Goal: Task Accomplishment & Management: Use online tool/utility

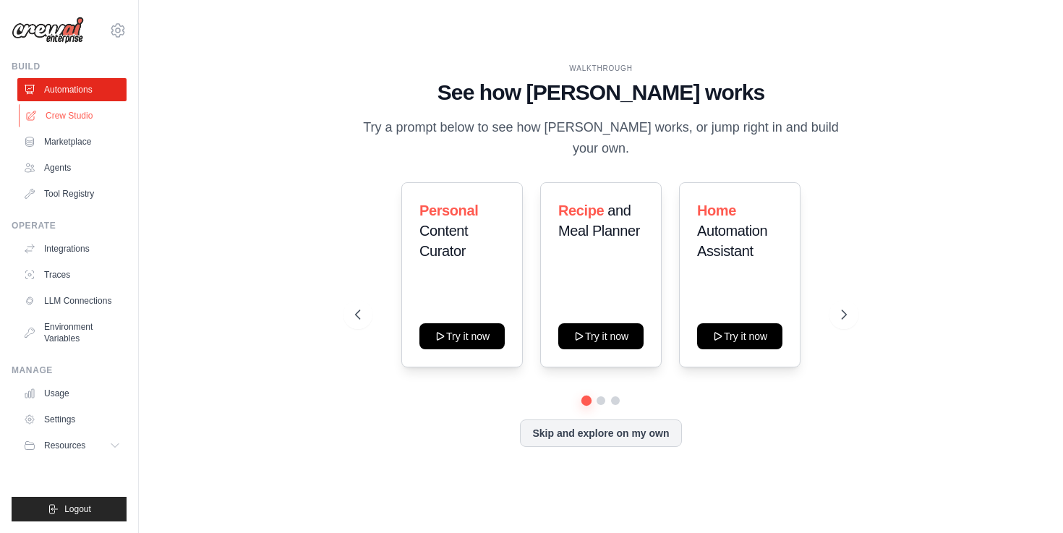
click at [61, 116] on link "Crew Studio" at bounding box center [73, 115] width 109 height 23
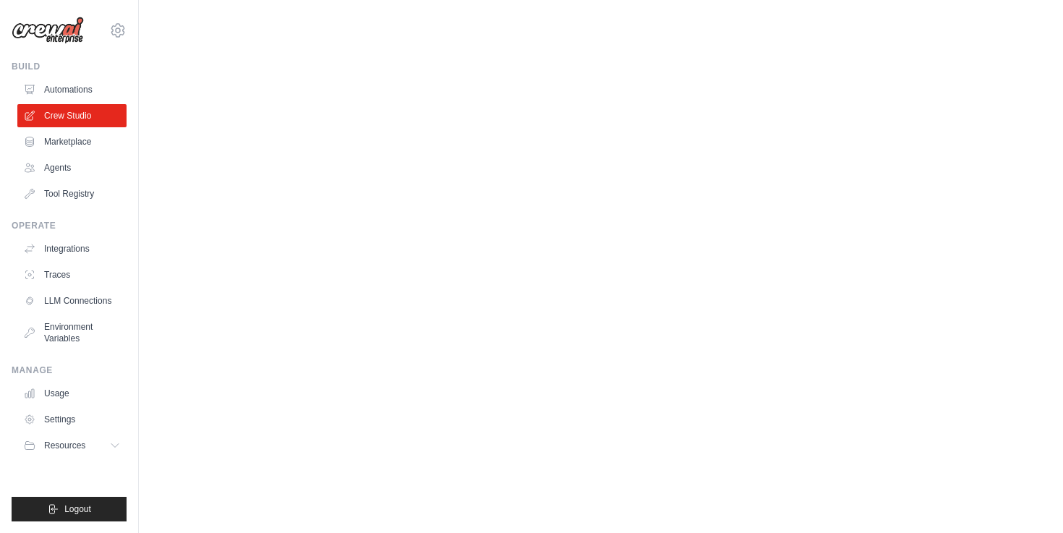
click at [61, 142] on link "Marketplace" at bounding box center [71, 141] width 109 height 23
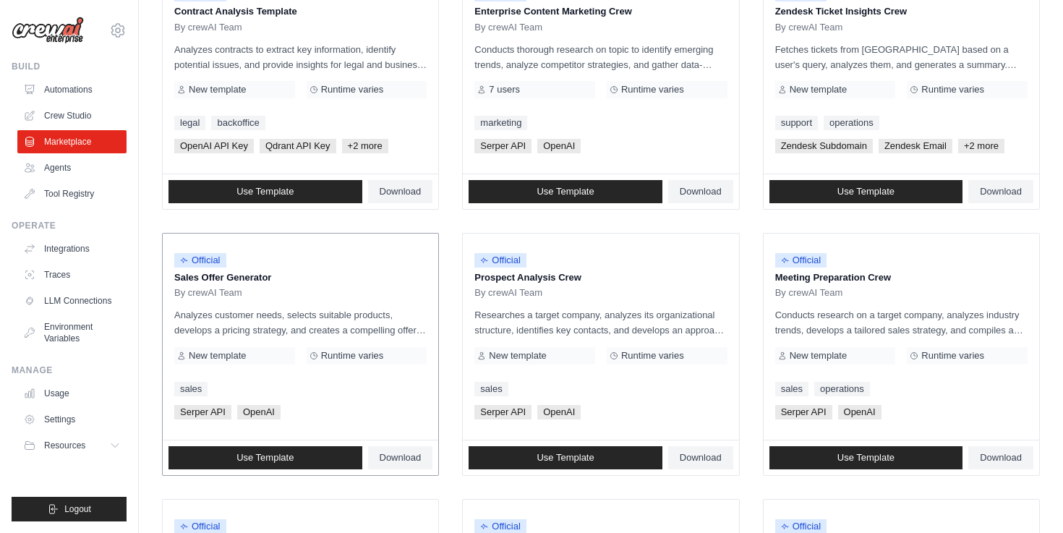
scroll to position [216, 0]
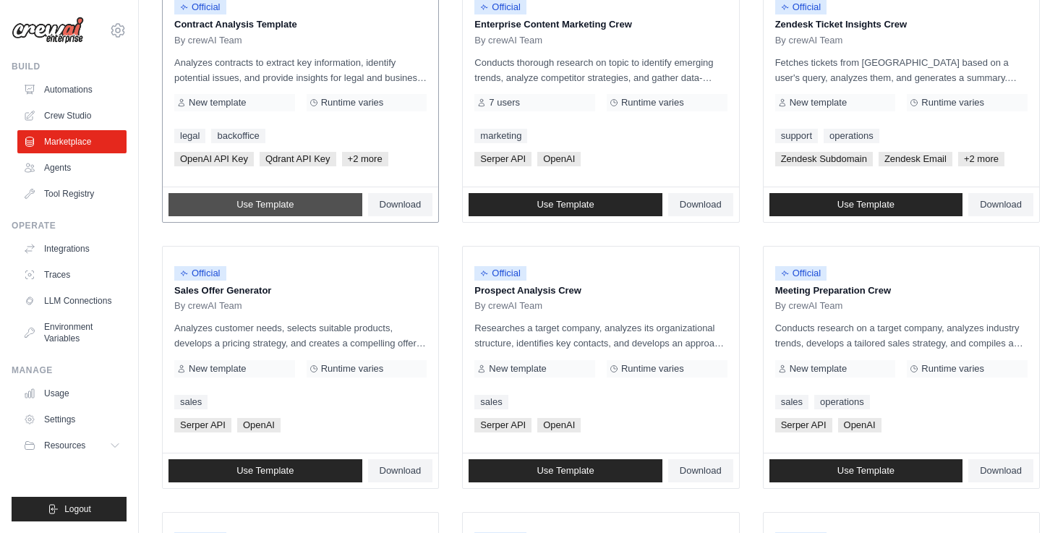
click at [286, 211] on link "Use Template" at bounding box center [266, 204] width 194 height 23
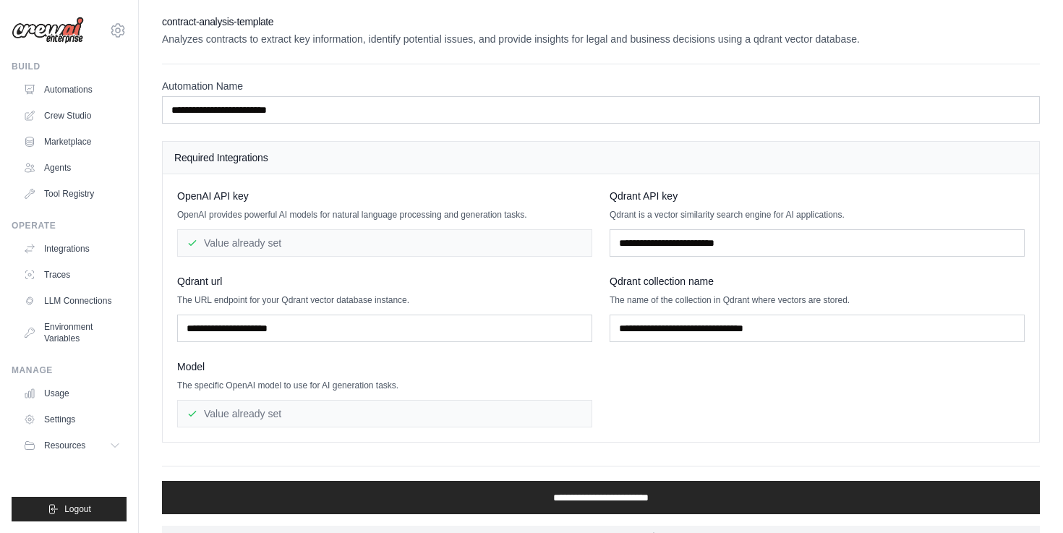
scroll to position [30, 0]
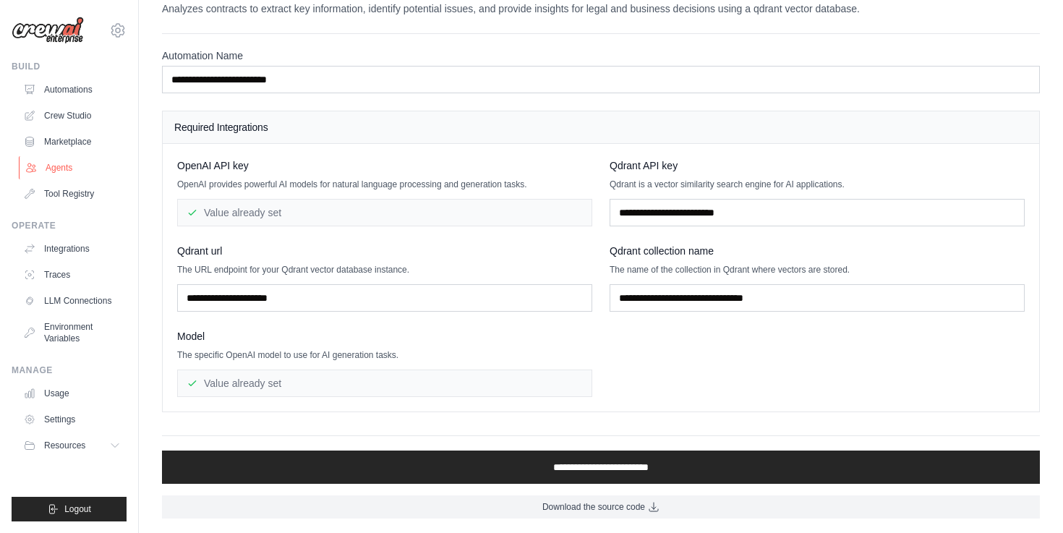
click at [53, 167] on link "Agents" at bounding box center [73, 167] width 109 height 23
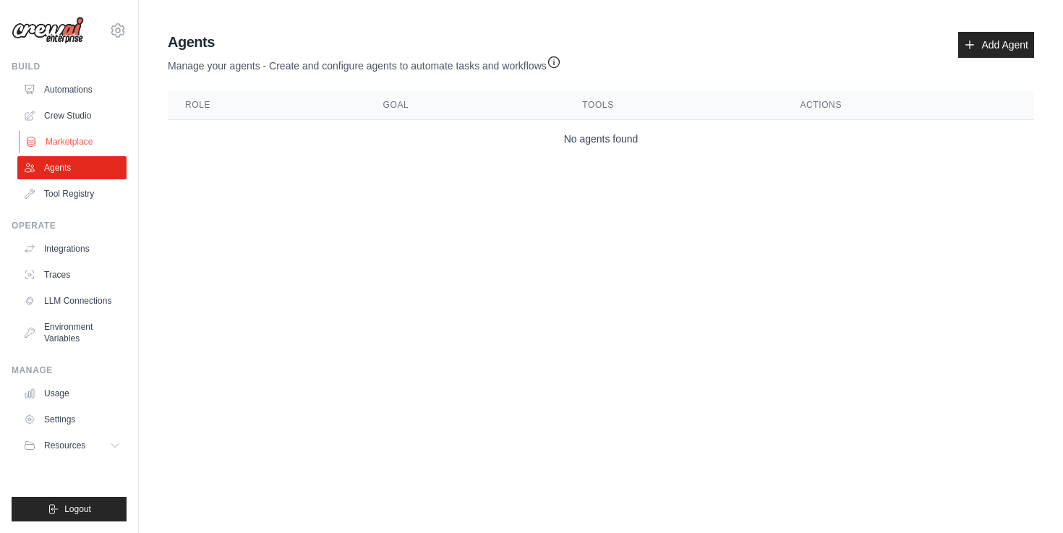
click at [74, 143] on link "Marketplace" at bounding box center [73, 141] width 109 height 23
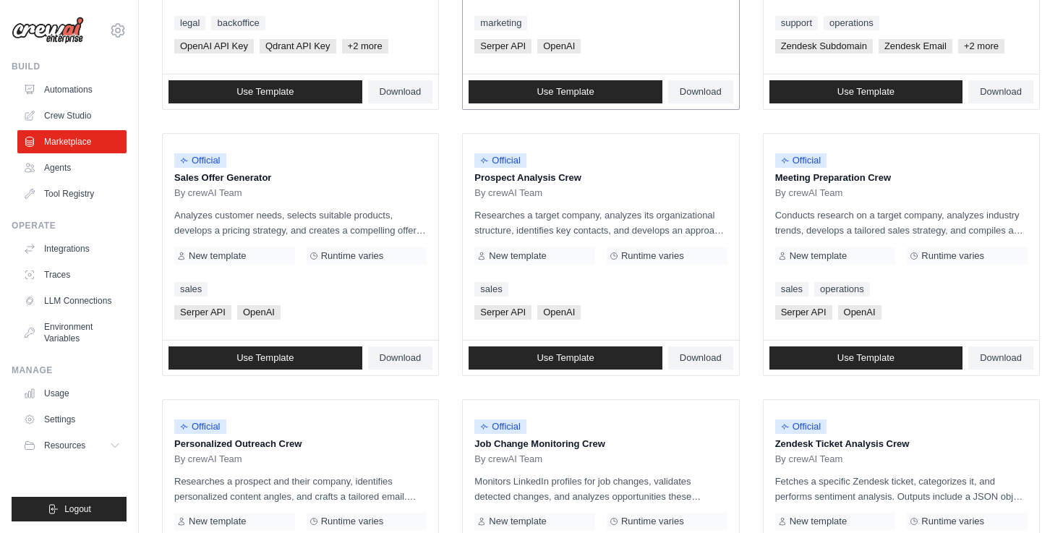
scroll to position [807, 0]
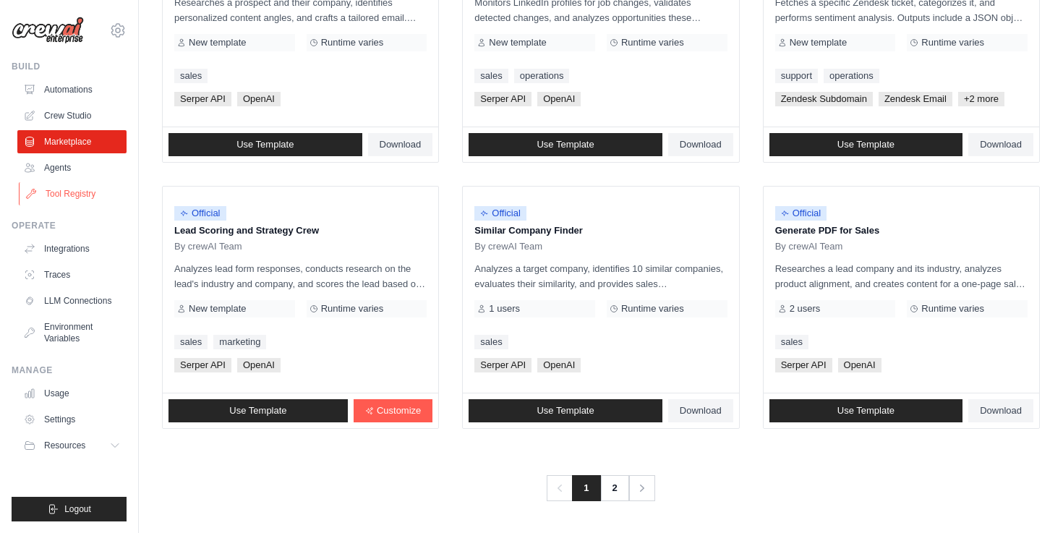
click at [94, 196] on link "Tool Registry" at bounding box center [73, 193] width 109 height 23
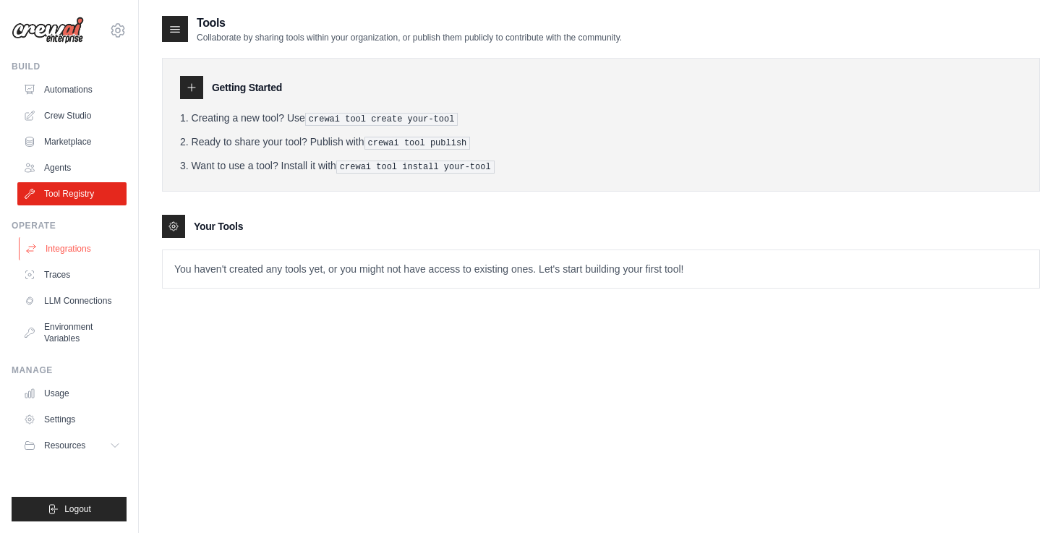
click at [66, 252] on link "Integrations" at bounding box center [73, 248] width 109 height 23
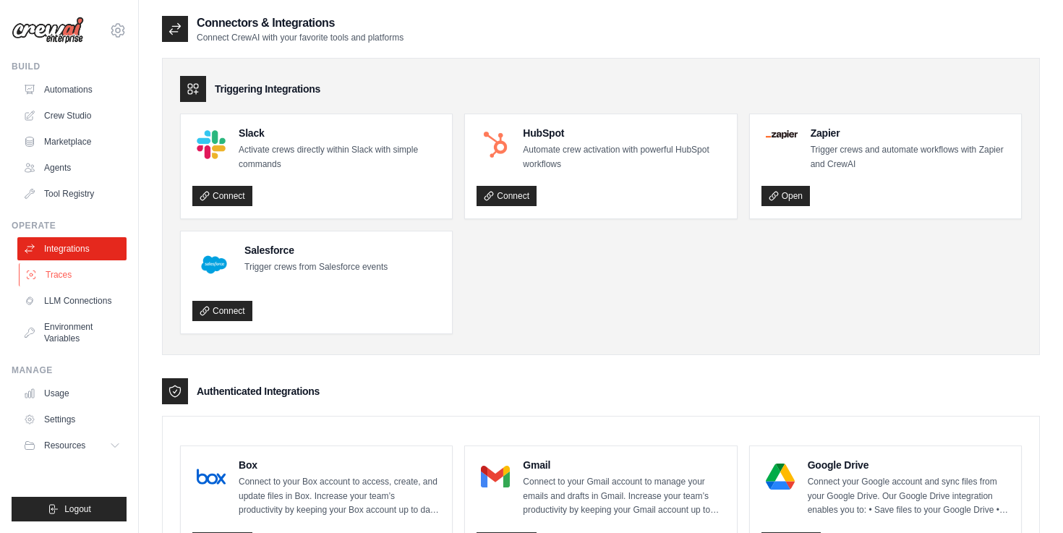
click at [67, 279] on link "Traces" at bounding box center [73, 274] width 109 height 23
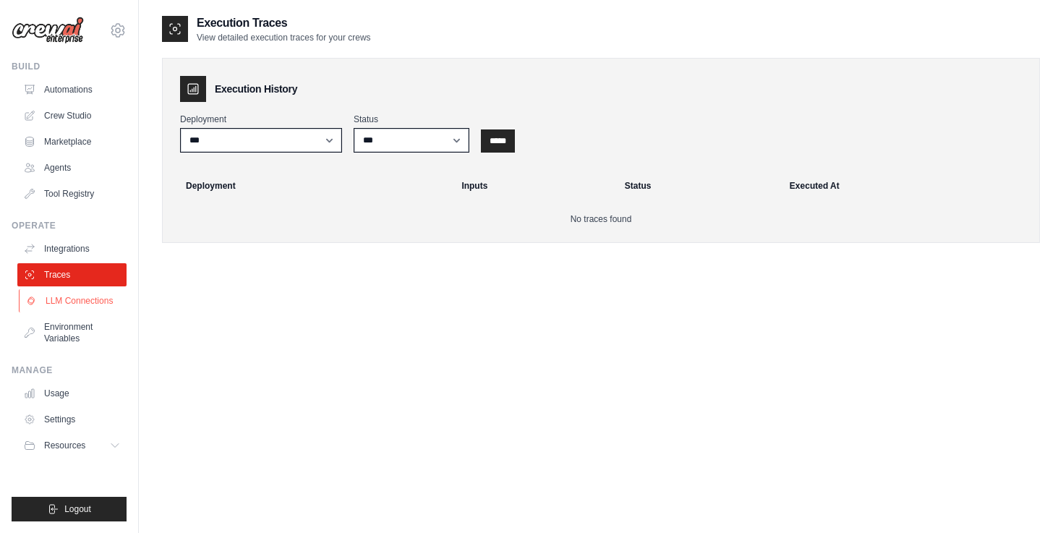
click at [67, 299] on link "LLM Connections" at bounding box center [73, 300] width 109 height 23
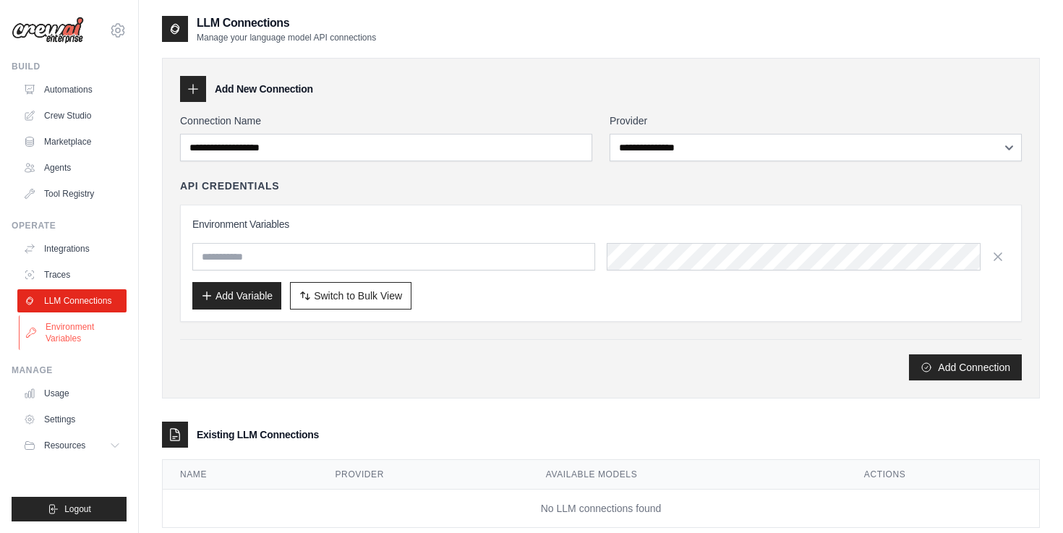
click at [70, 326] on link "Environment Variables" at bounding box center [73, 332] width 109 height 35
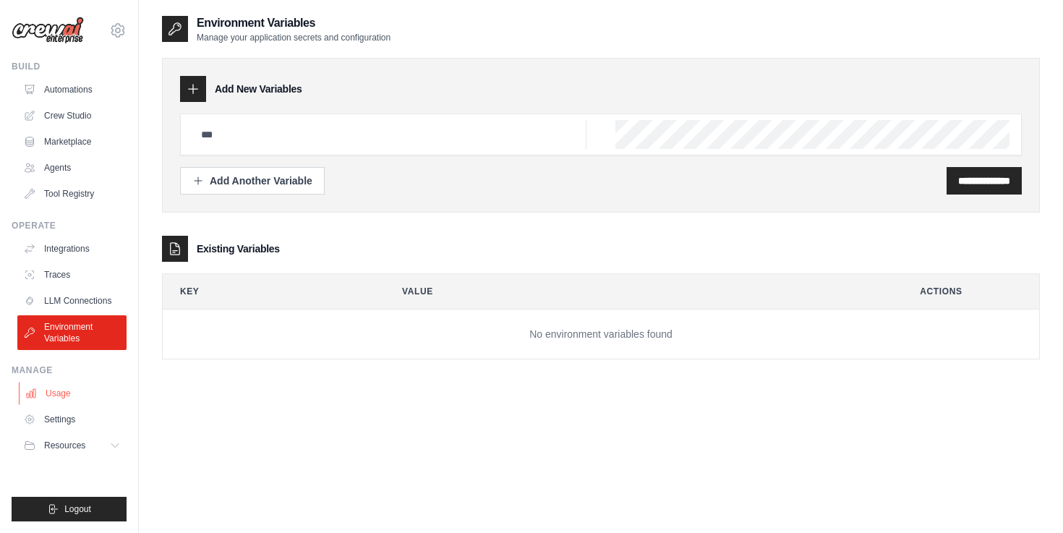
click at [61, 399] on link "Usage" at bounding box center [73, 393] width 109 height 23
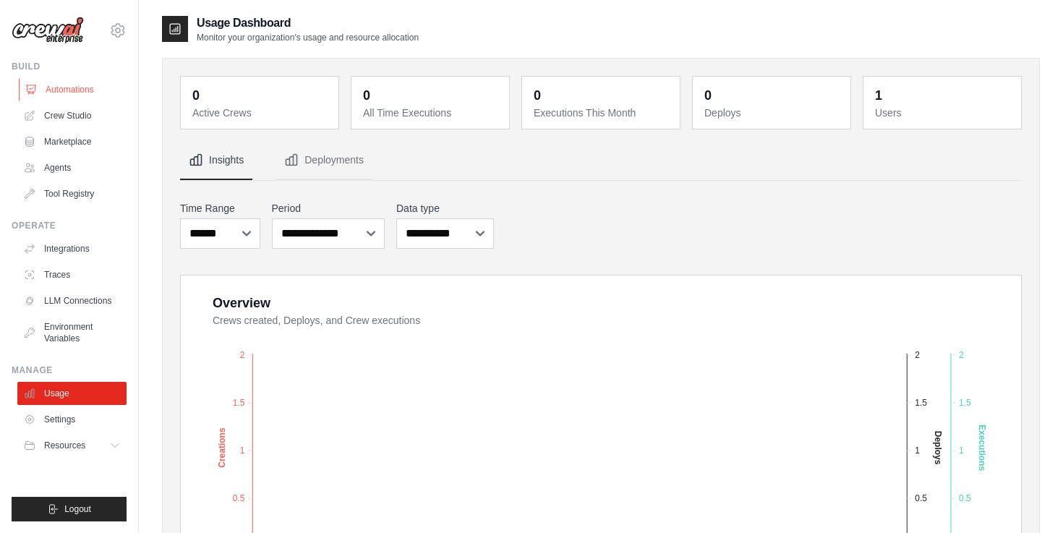
click at [72, 86] on link "Automations" at bounding box center [73, 89] width 109 height 23
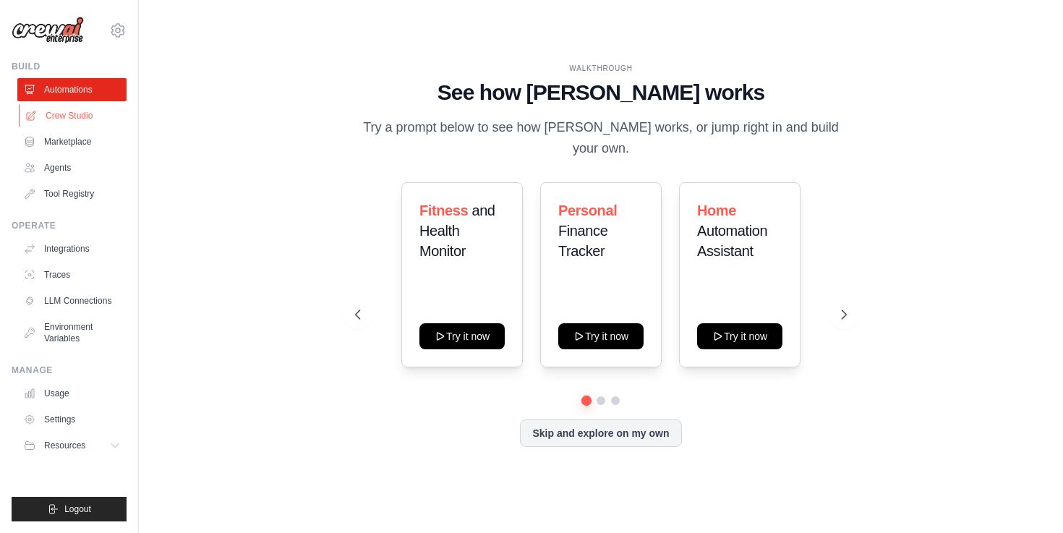
click at [54, 113] on link "Crew Studio" at bounding box center [73, 115] width 109 height 23
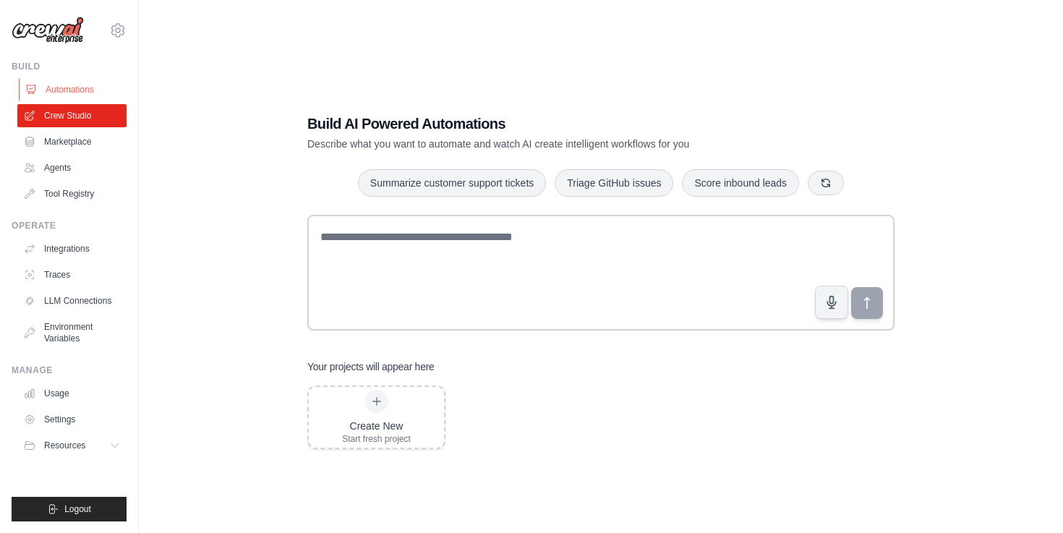
click at [66, 87] on link "Automations" at bounding box center [73, 89] width 109 height 23
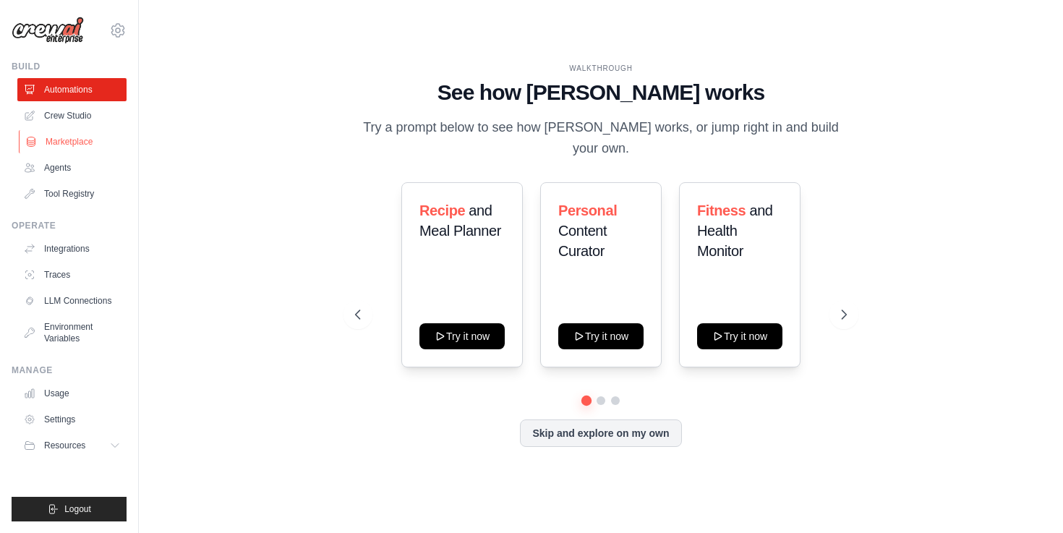
click at [66, 143] on link "Marketplace" at bounding box center [73, 141] width 109 height 23
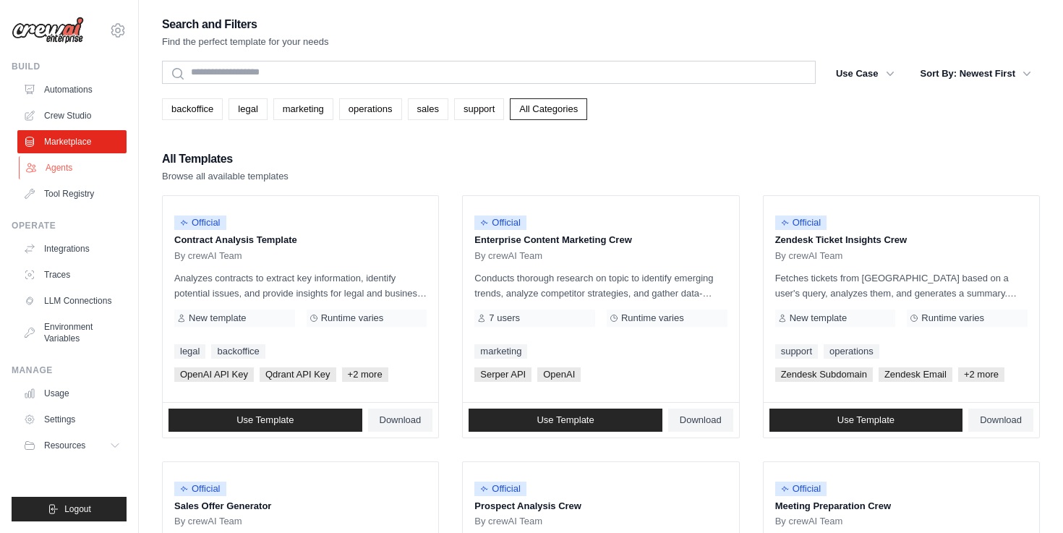
click at [50, 169] on link "Agents" at bounding box center [73, 167] width 109 height 23
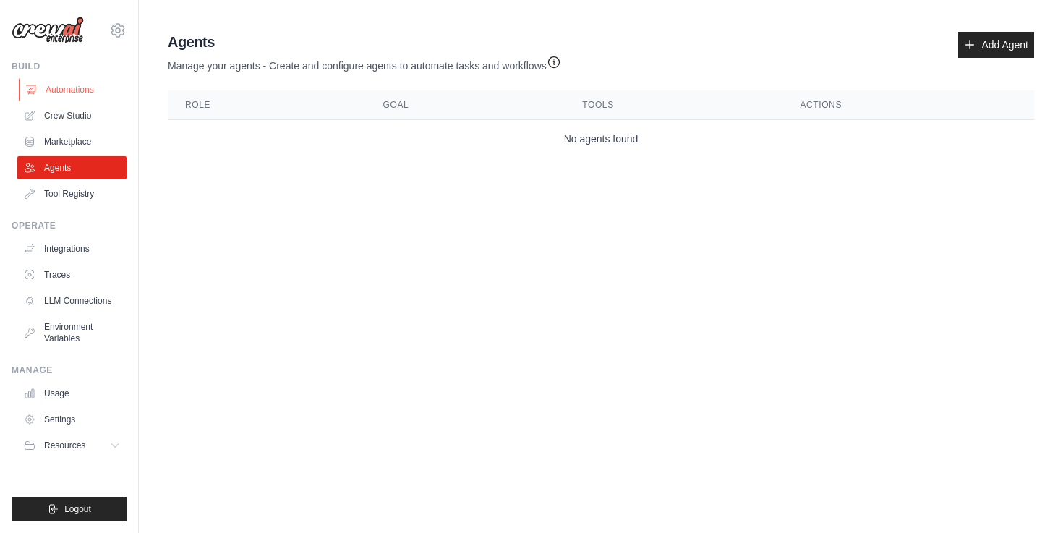
click at [69, 82] on link "Automations" at bounding box center [73, 89] width 109 height 23
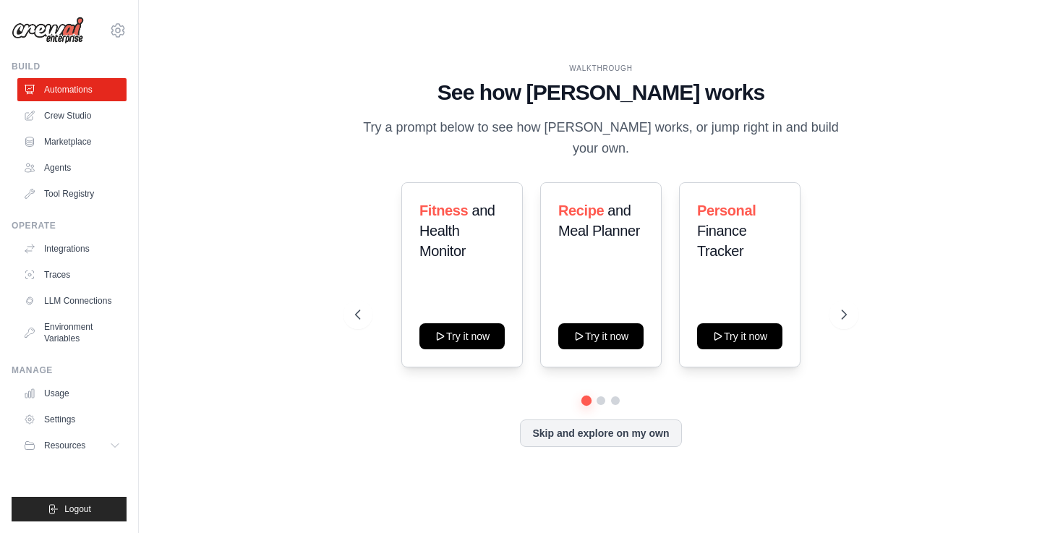
click at [63, 20] on img at bounding box center [48, 30] width 72 height 27
click at [59, 34] on img at bounding box center [48, 30] width 72 height 27
click at [603, 432] on button "Skip and explore on my own" at bounding box center [600, 431] width 161 height 27
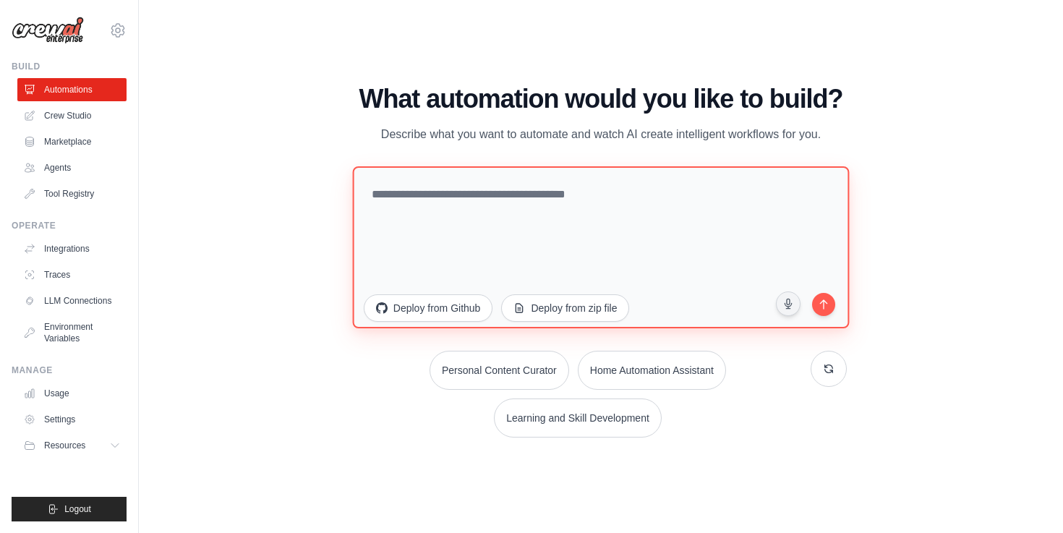
click at [481, 206] on textarea at bounding box center [600, 247] width 497 height 162
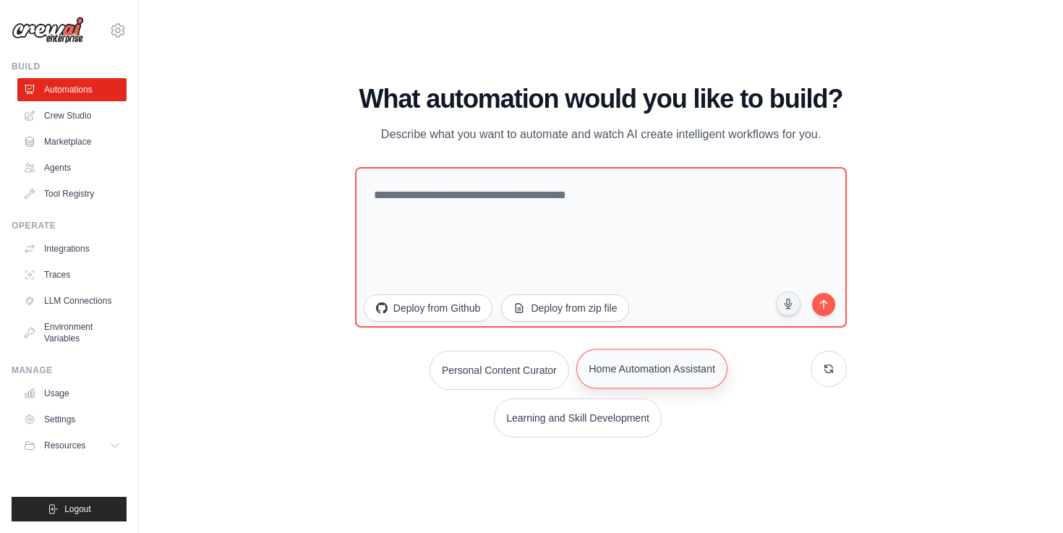
click at [638, 367] on button "Home Automation Assistant" at bounding box center [652, 369] width 151 height 40
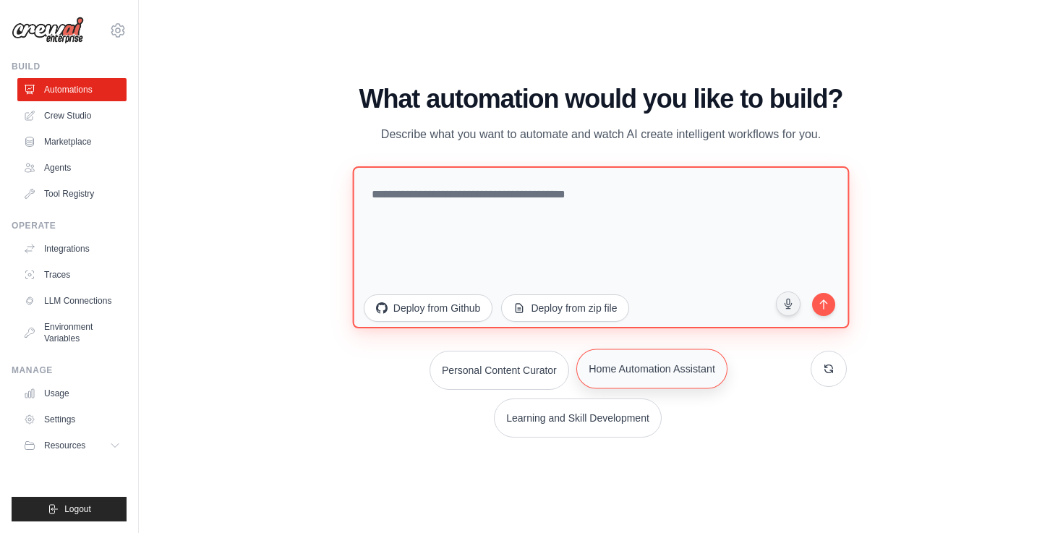
type textarea "**********"
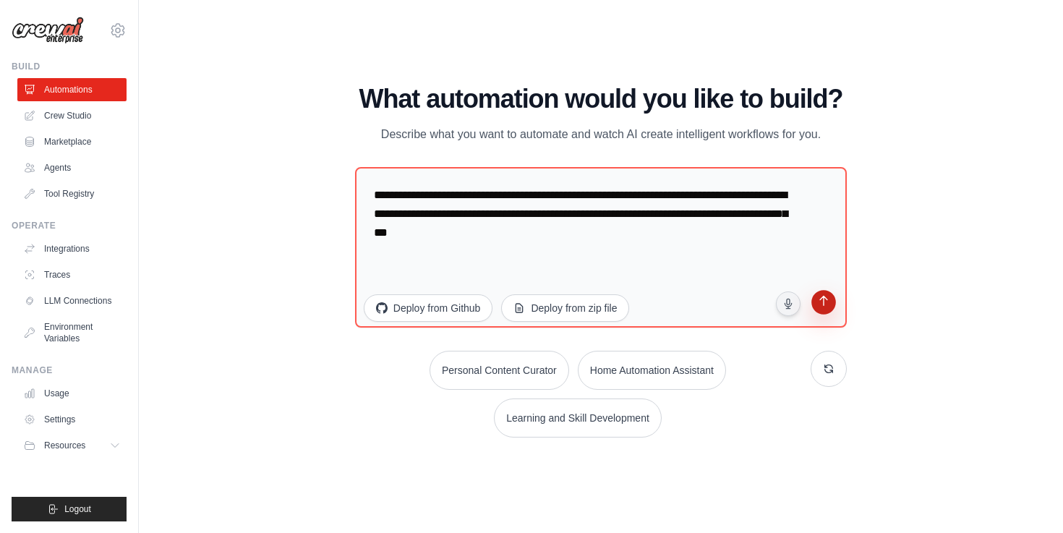
click at [822, 312] on button "submit" at bounding box center [823, 303] width 27 height 27
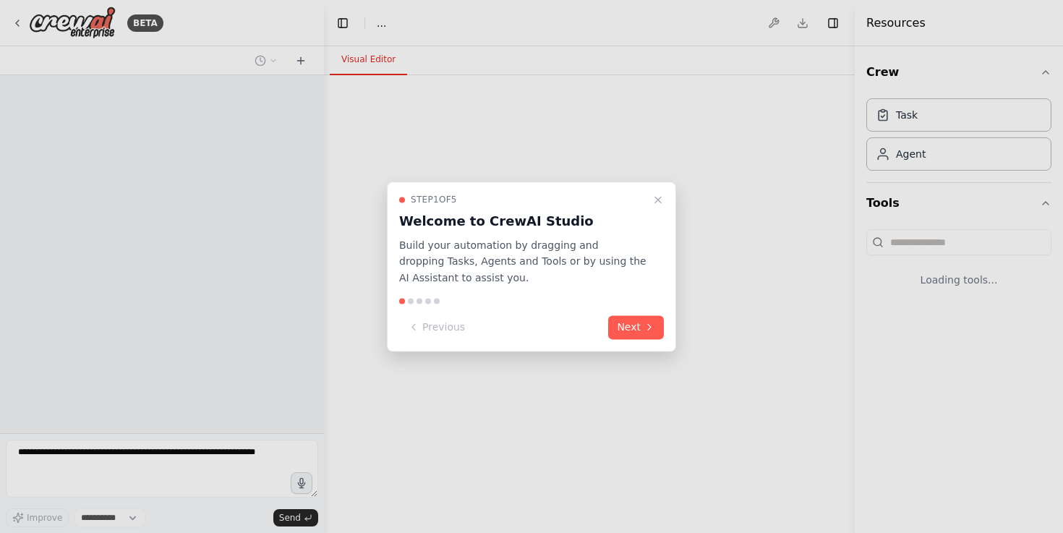
select select "****"
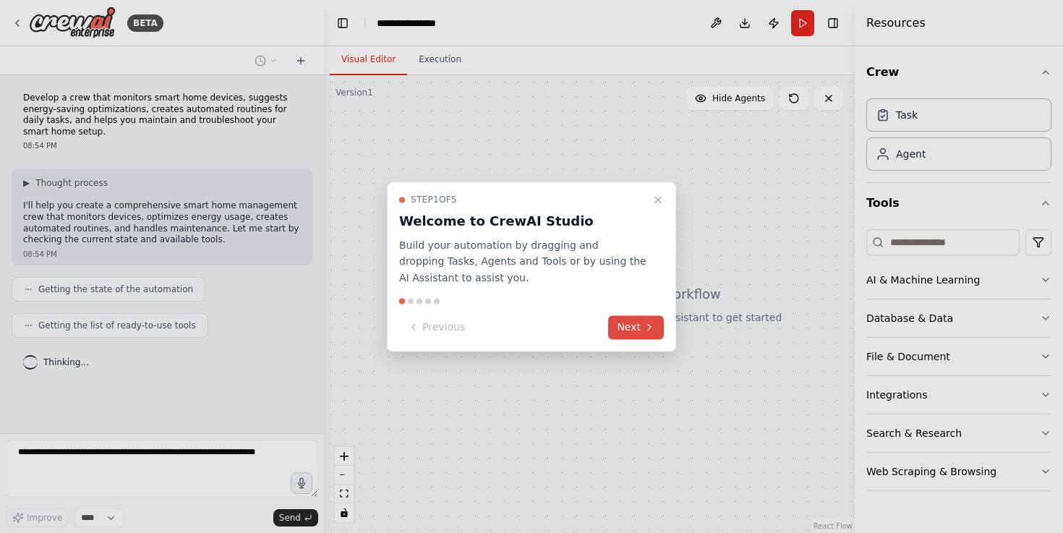
click at [640, 331] on button "Next" at bounding box center [636, 327] width 56 height 24
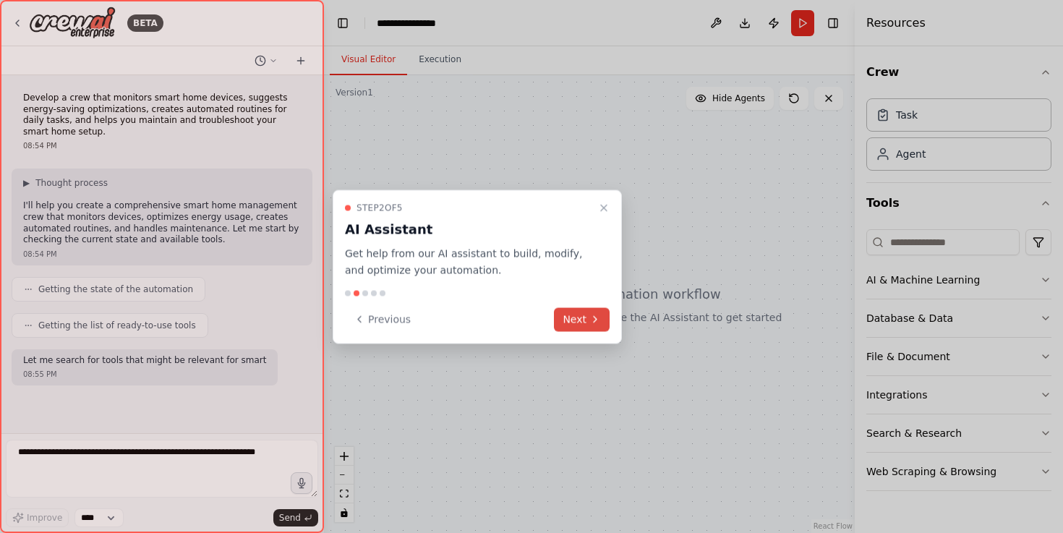
click at [574, 321] on button "Next" at bounding box center [582, 319] width 56 height 24
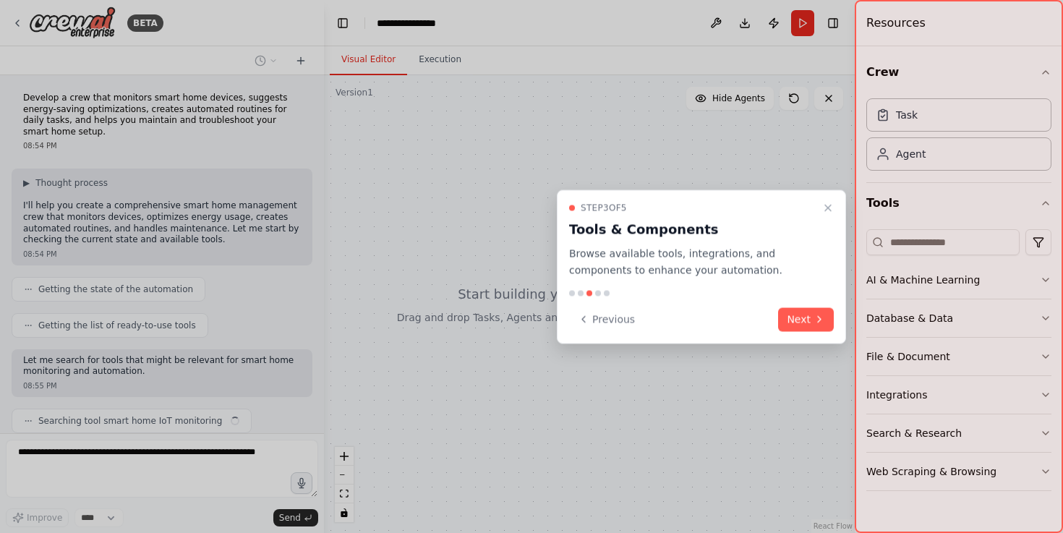
scroll to position [48, 0]
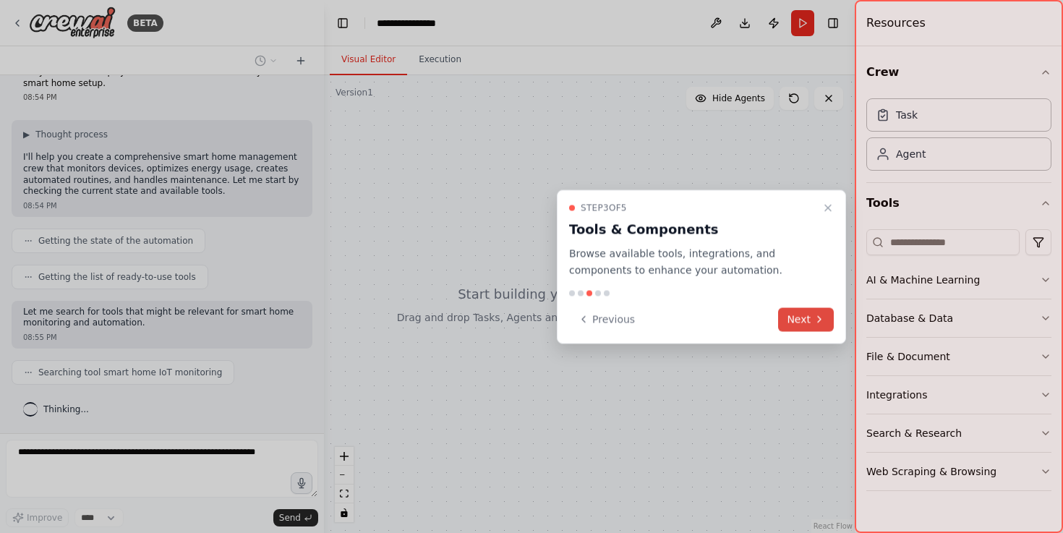
click at [816, 321] on icon at bounding box center [820, 320] width 12 height 12
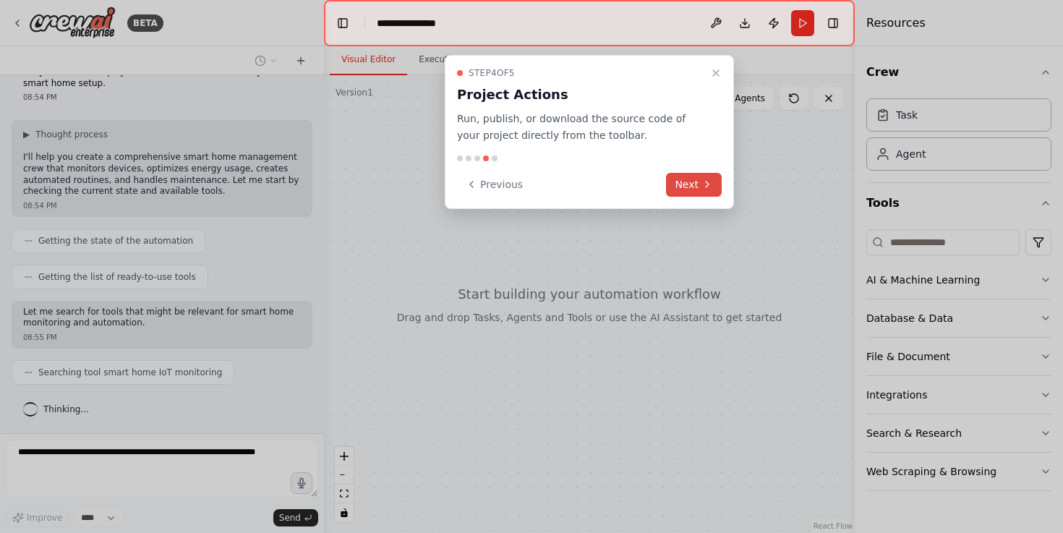
click at [697, 184] on button "Next" at bounding box center [694, 185] width 56 height 24
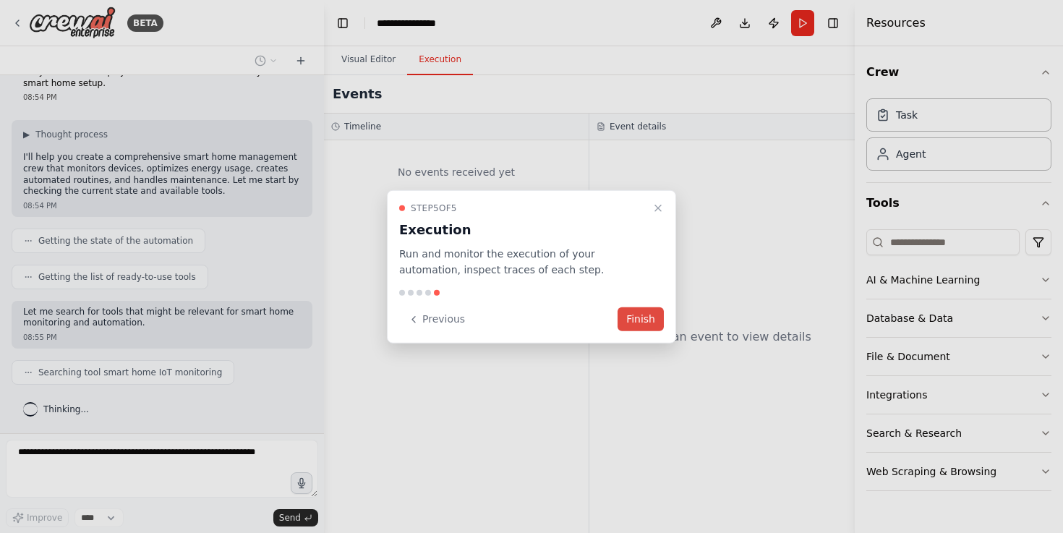
click at [634, 318] on button "Finish" at bounding box center [641, 319] width 46 height 24
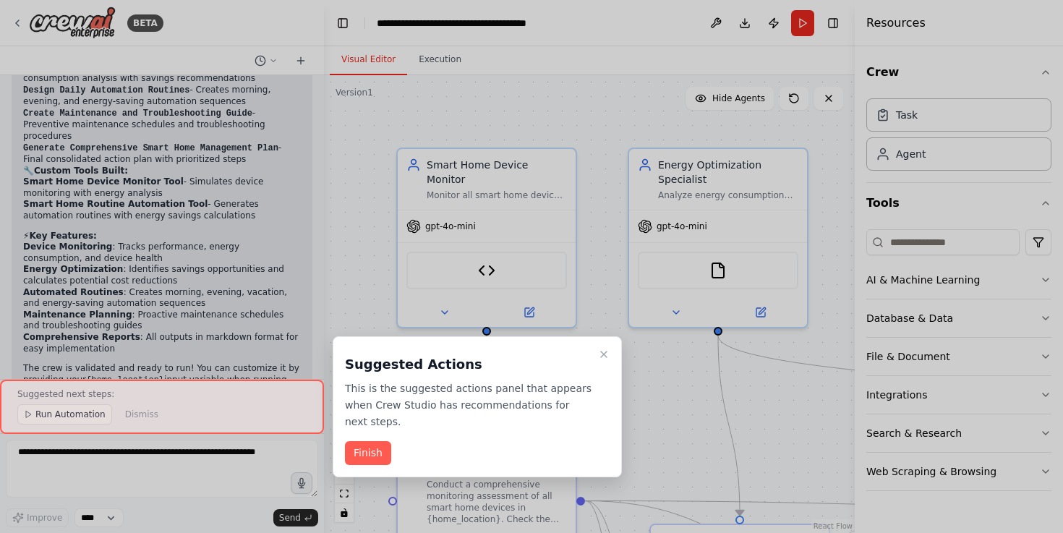
scroll to position [2459, 0]
